Goal: Communication & Community: Participate in discussion

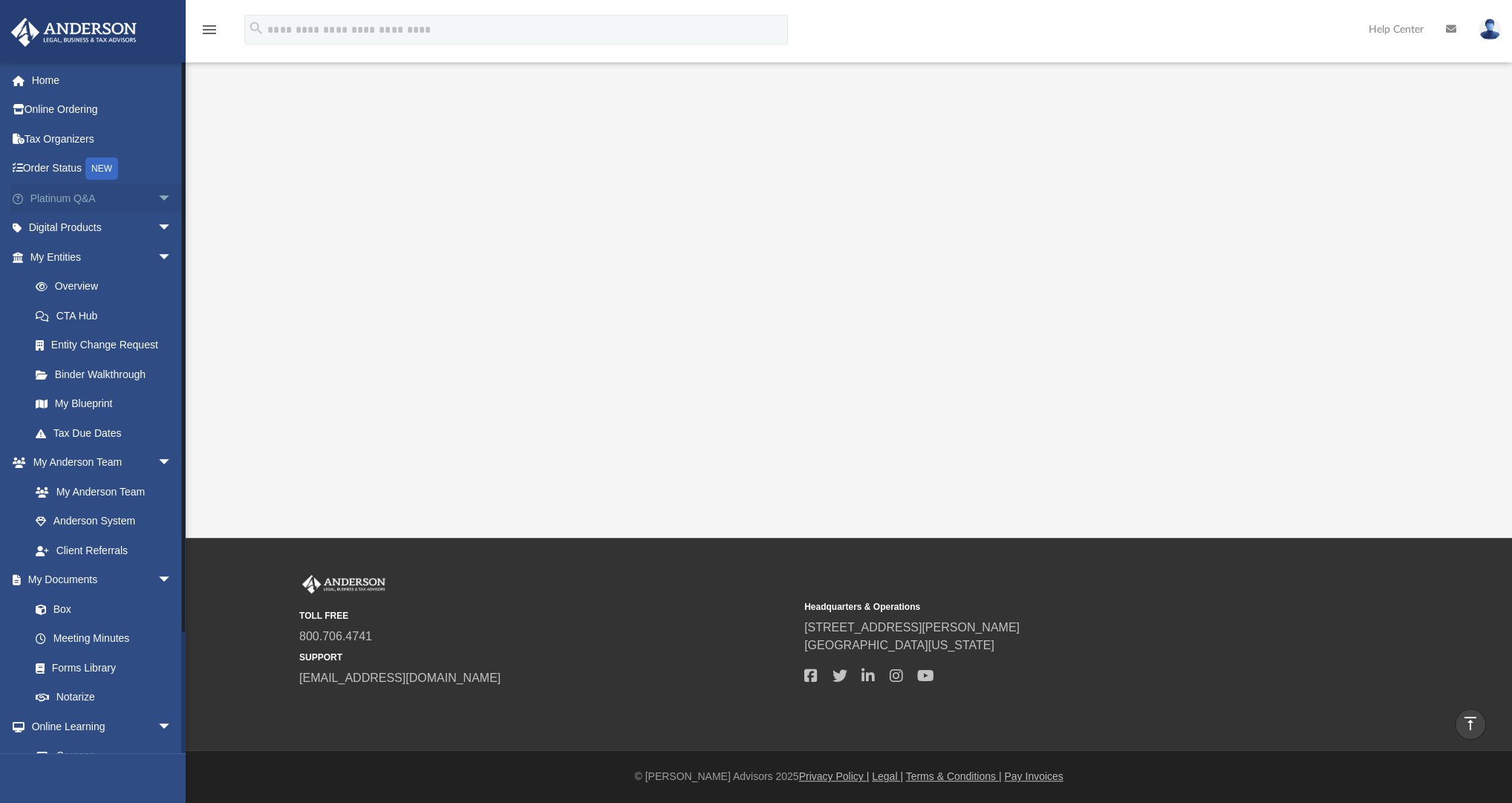
click at [158, 196] on span "arrow_drop_down" at bounding box center [172, 199] width 30 height 31
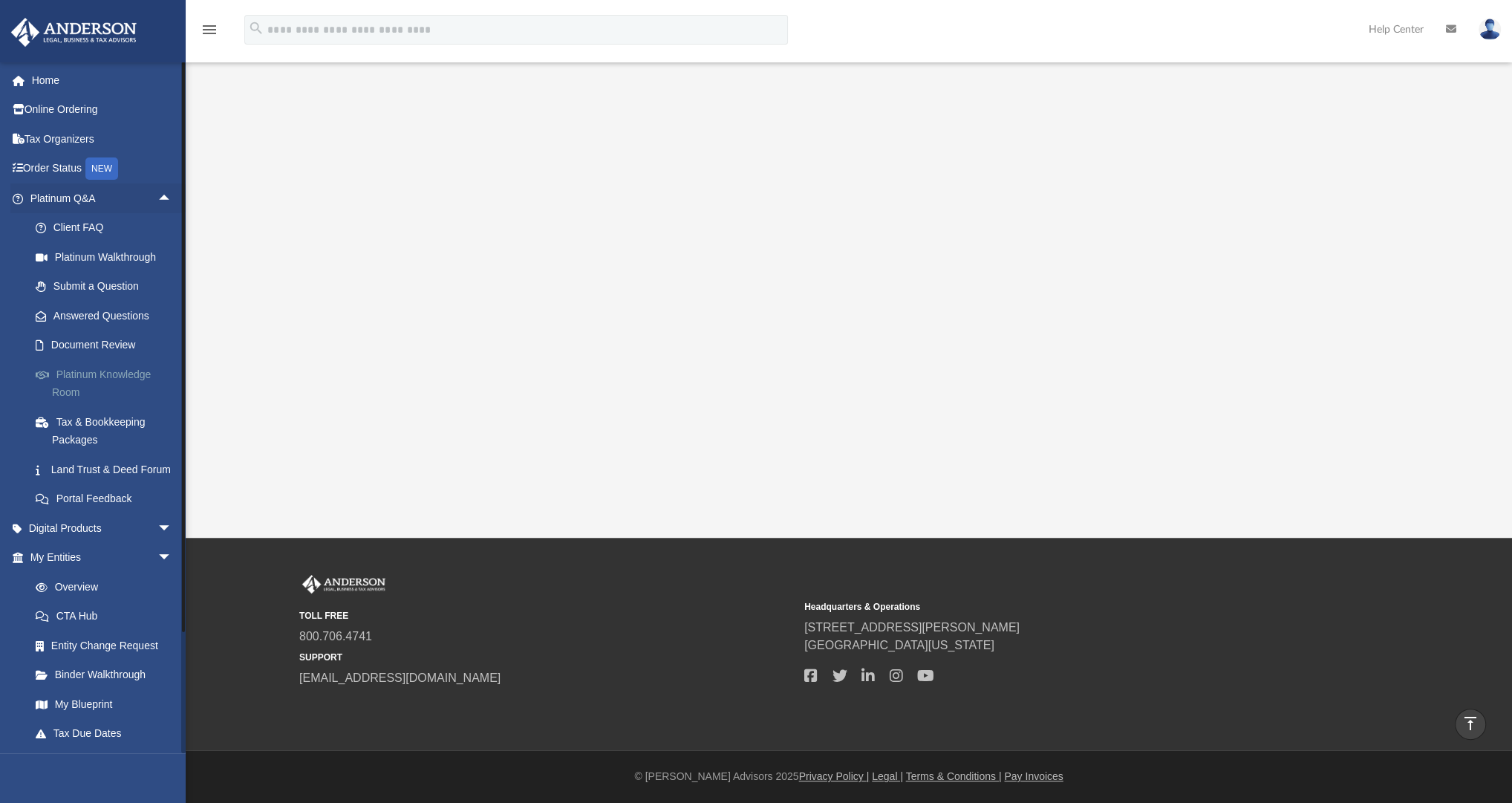
click at [95, 382] on link "Platinum Knowledge Room" at bounding box center [108, 383] width 174 height 48
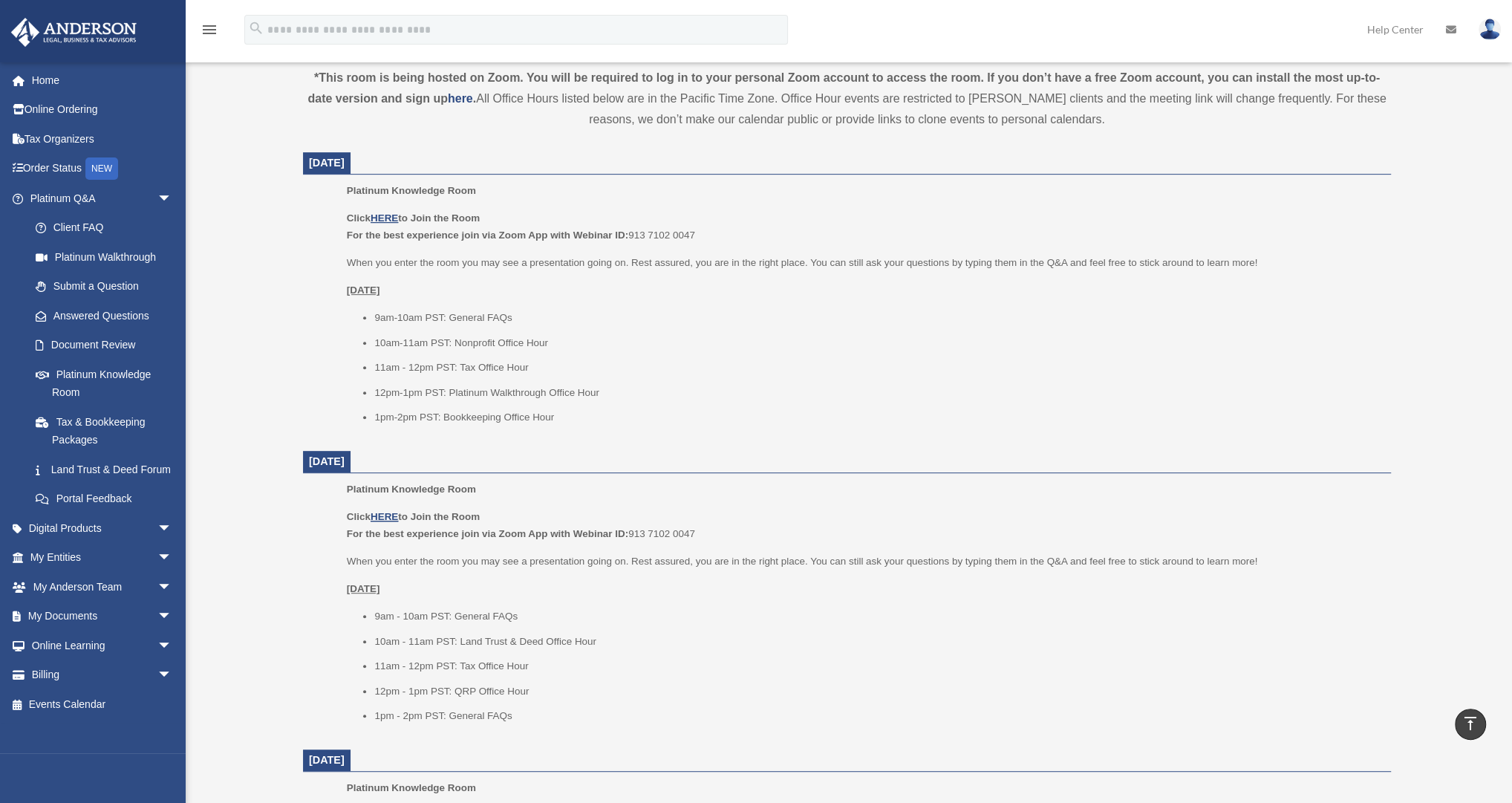
scroll to position [535, 0]
click at [1481, 29] on img at bounding box center [1490, 29] width 23 height 22
click at [1234, 77] on link "My Profile" at bounding box center [1267, 70] width 149 height 31
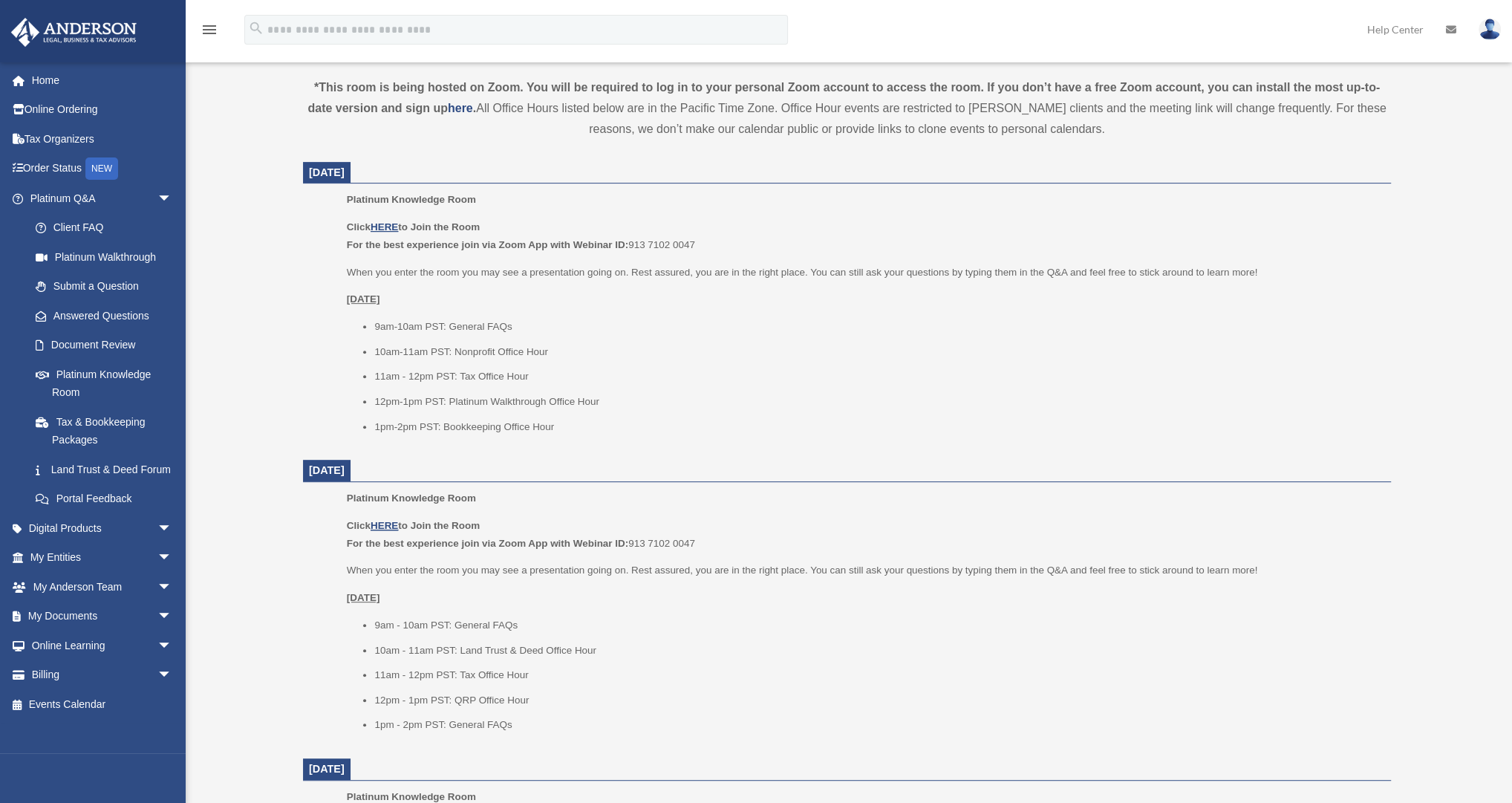
scroll to position [531, 0]
click at [751, 432] on div "Platinum Knowledge Room Click HERE to Join the Room For the best experience joi…" at bounding box center [864, 314] width 1033 height 254
click at [688, 368] on li "11am - 12pm PST: Tax Office Hour" at bounding box center [877, 373] width 1006 height 18
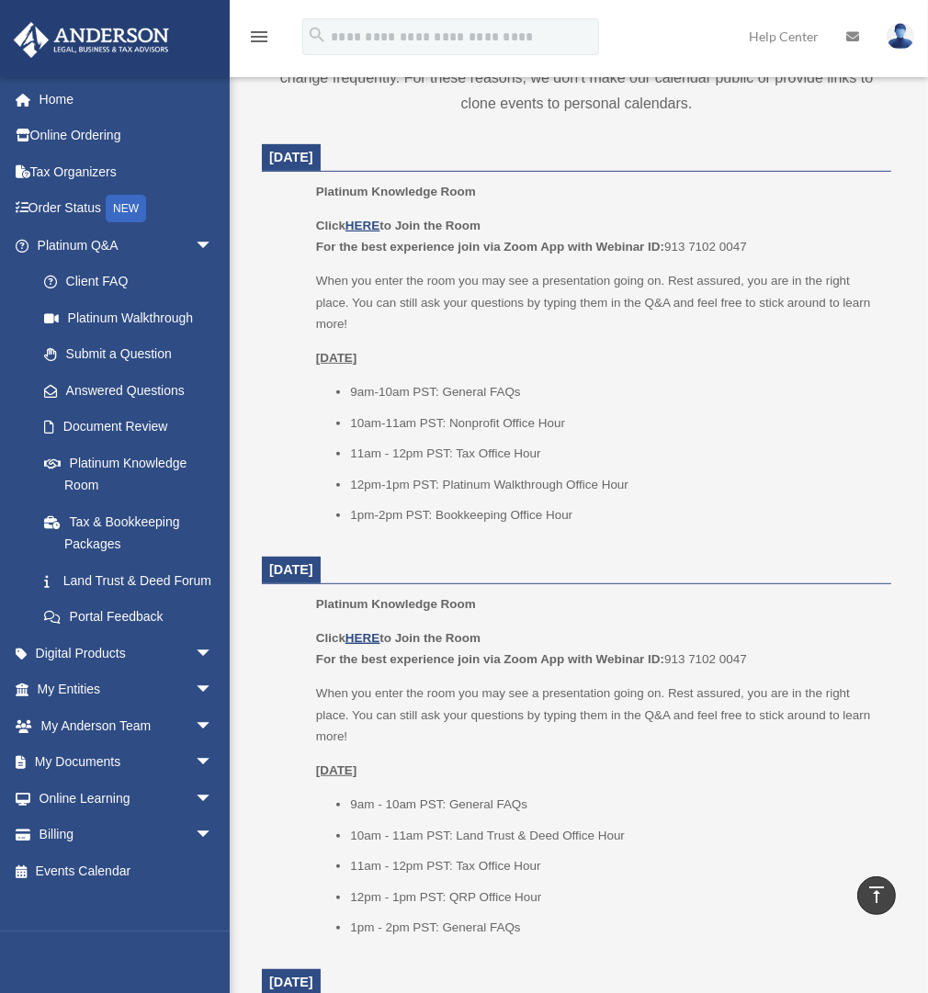
scroll to position [748, 0]
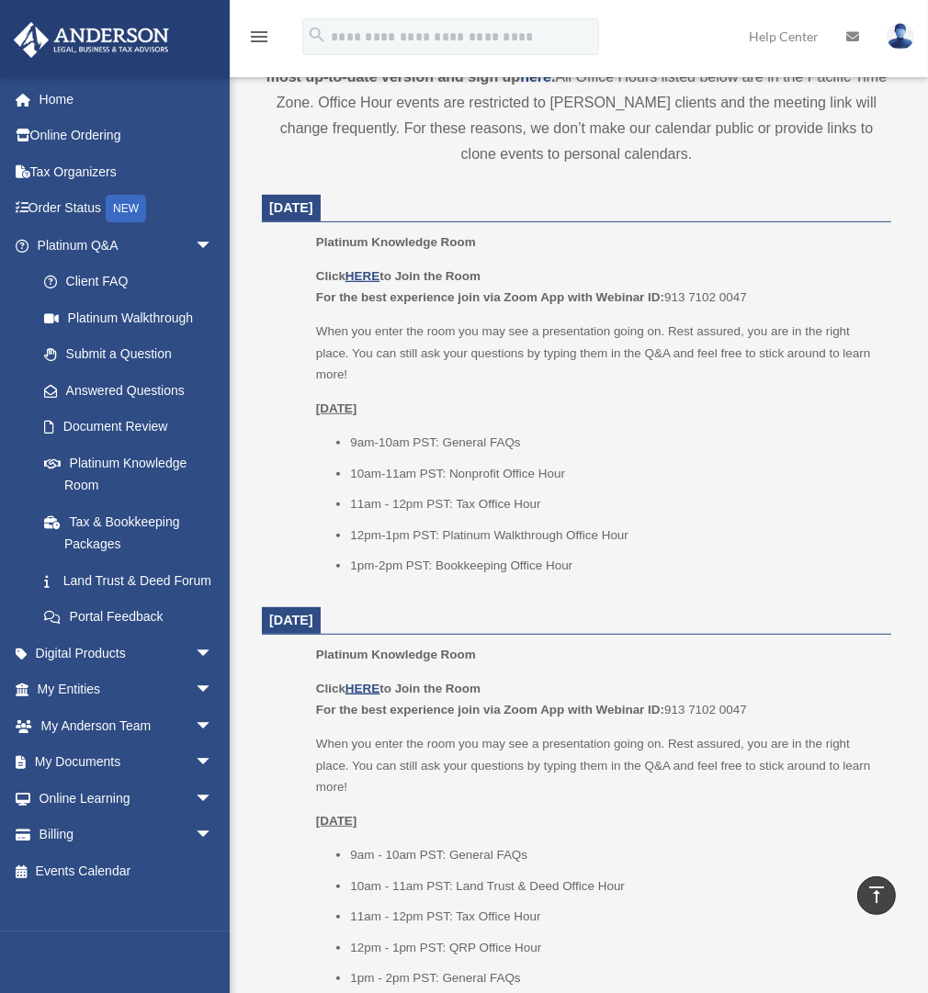
click at [716, 300] on p "Click HERE to Join the Room For the best experience join via Zoom App with Webi…" at bounding box center [597, 286] width 562 height 43
click at [738, 298] on p "Click HERE to Join the Room For the best experience join via Zoom App with Webi…" at bounding box center [597, 286] width 562 height 43
drag, startPoint x: 747, startPoint y: 296, endPoint x: 668, endPoint y: 301, distance: 79.2
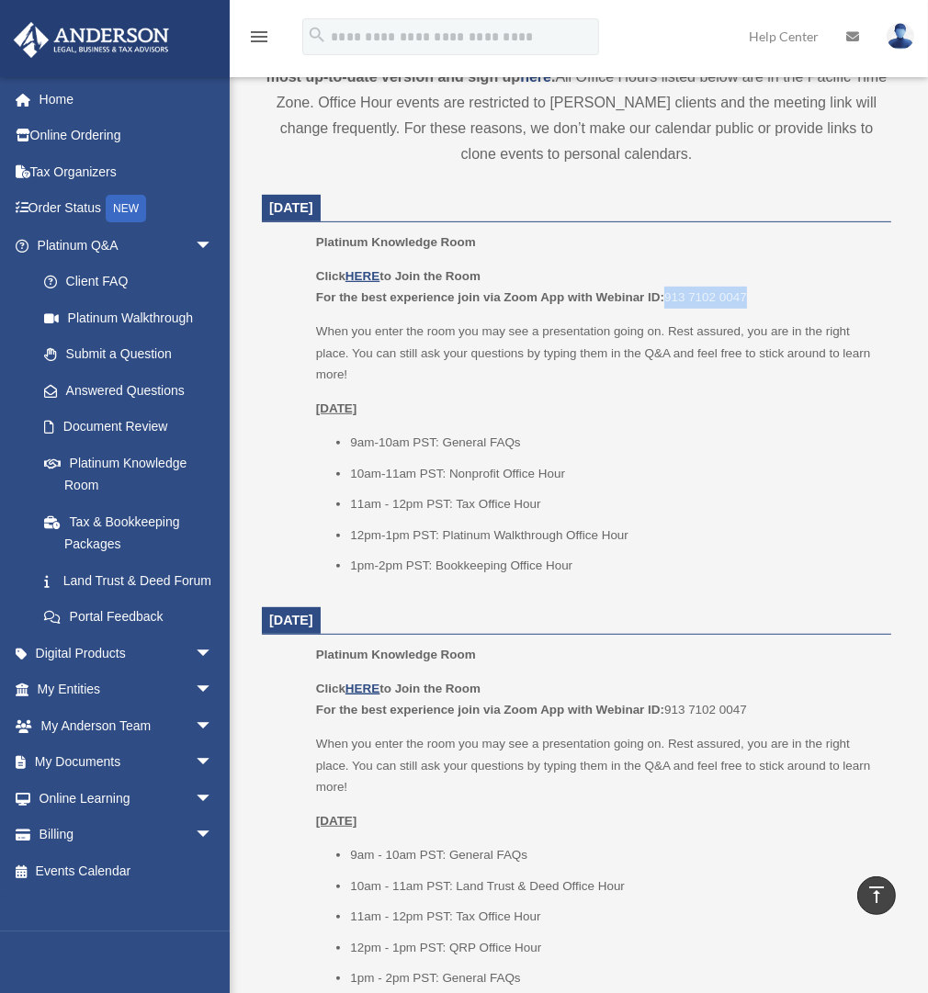
click at [668, 301] on p "Click HERE to Join the Room For the best experience join via Zoom App with Webi…" at bounding box center [597, 286] width 562 height 43
copy p "913 7102 0047"
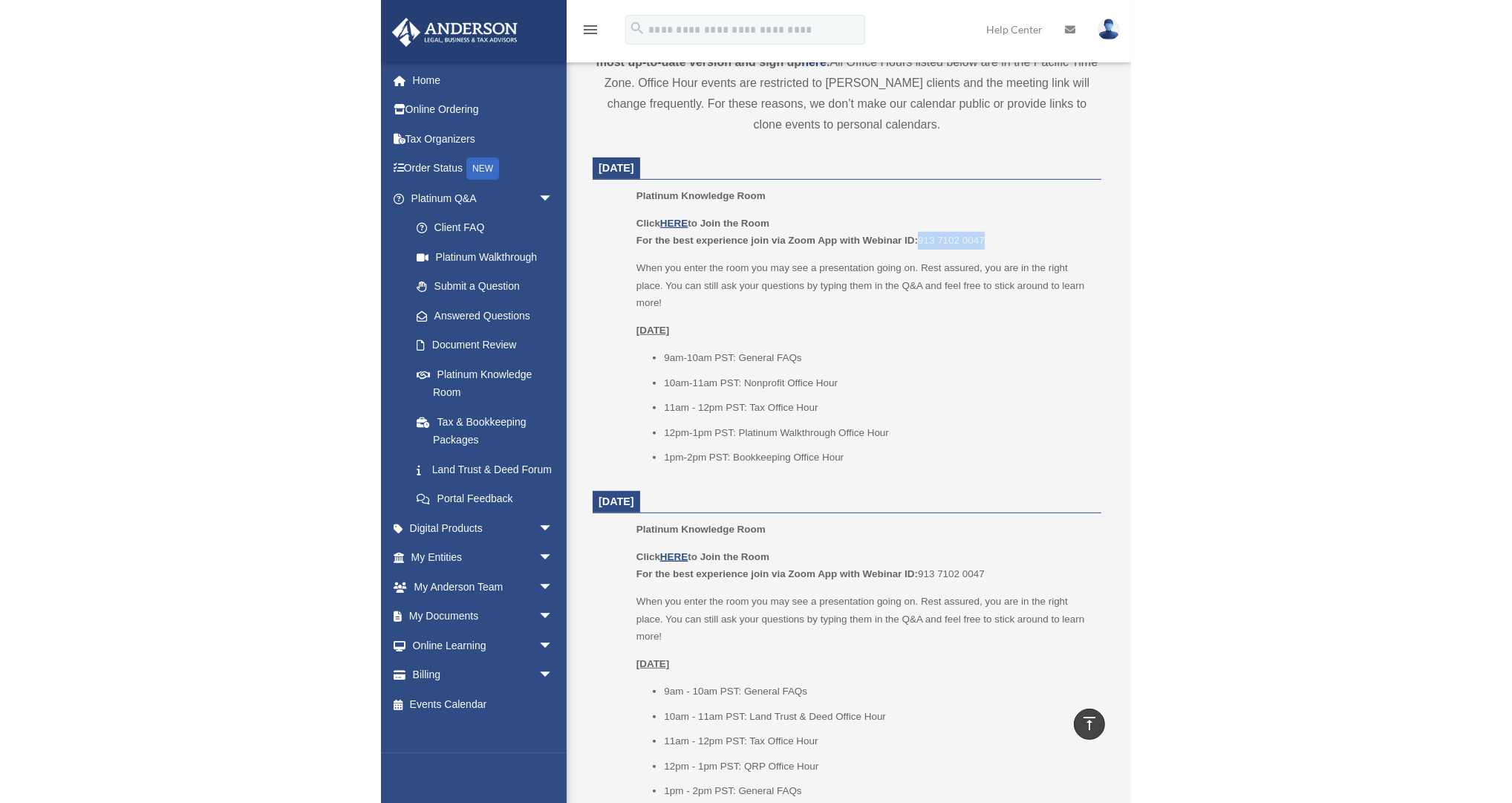
scroll to position [594, 0]
